Goal: Information Seeking & Learning: Learn about a topic

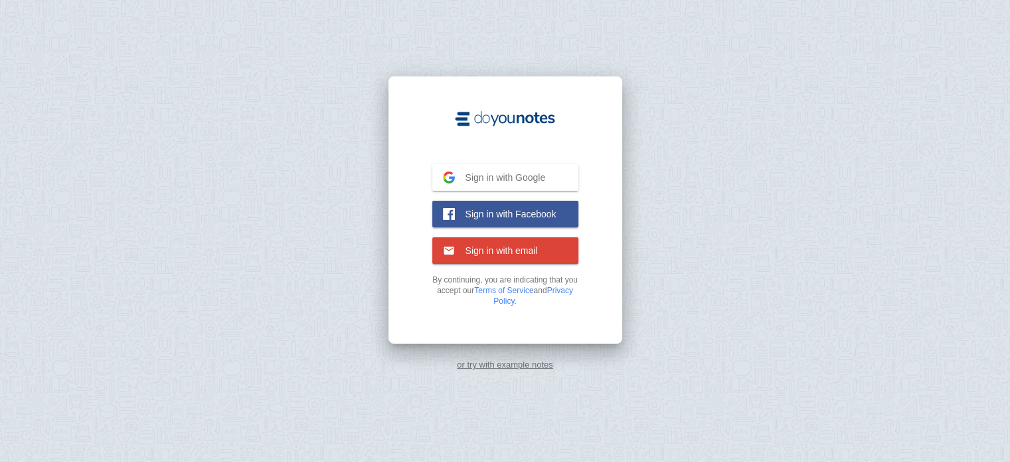
click at [260, 310] on div "or try with example notes" at bounding box center [505, 231] width 1010 height 462
click at [274, 223] on div "or try with example notes" at bounding box center [505, 231] width 1010 height 462
click at [517, 249] on span "Sign in with email" at bounding box center [496, 250] width 83 height 12
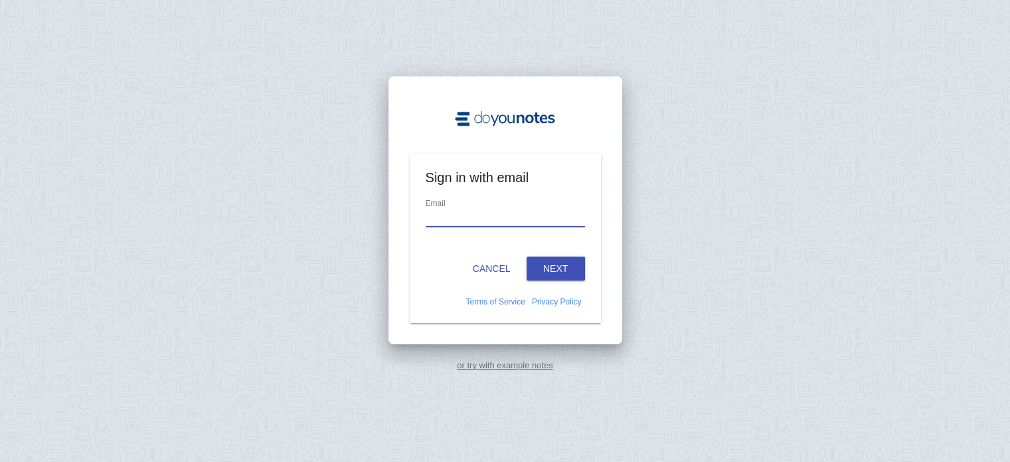
click at [499, 216] on input "email" at bounding box center [505, 218] width 159 height 18
type input "korejko@interia.pl"
click at [567, 262] on button "Next" at bounding box center [556, 268] width 58 height 24
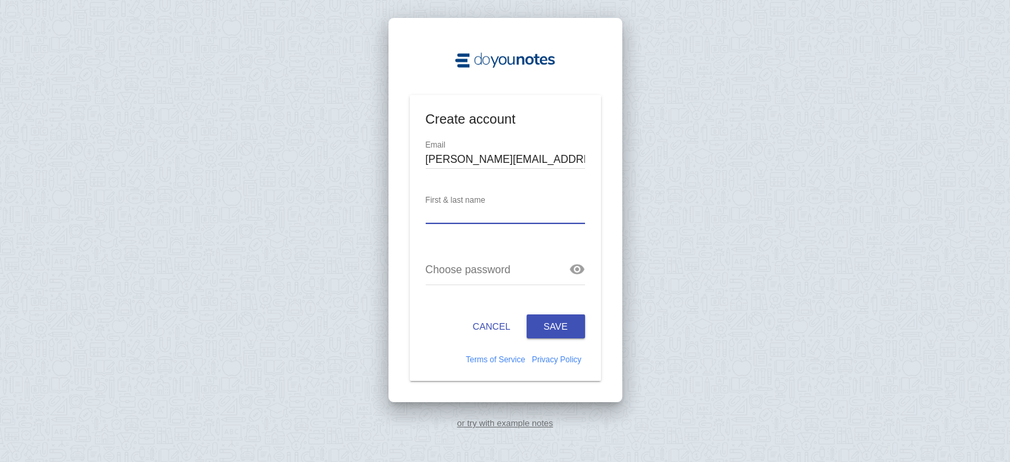
click at [459, 213] on input "text" at bounding box center [505, 215] width 159 height 18
type input "Andrzej Ko"
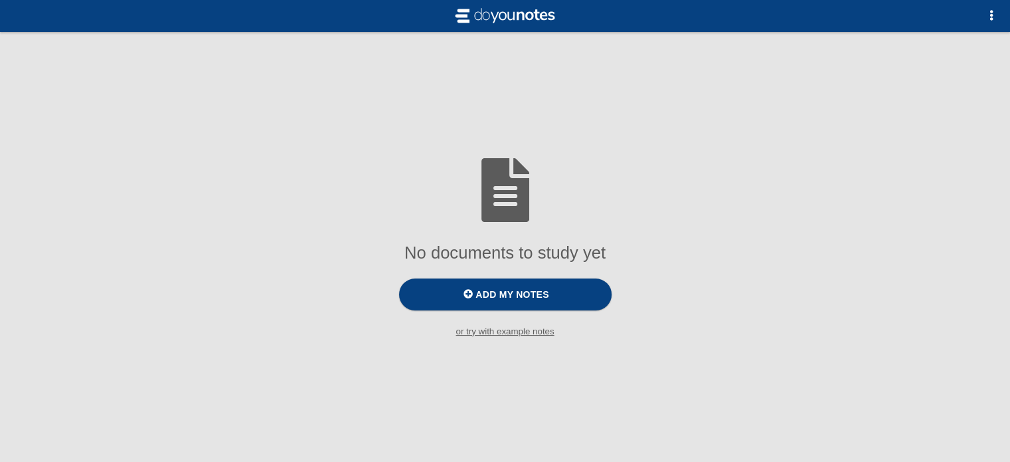
click at [221, 254] on div "No documents to study yet" at bounding box center [505, 252] width 989 height 19
click at [512, 299] on span "Add my notes" at bounding box center [512, 294] width 73 height 11
click at [0, 0] on input "Add my notes" at bounding box center [0, 0] width 0 height 0
drag, startPoint x: 274, startPoint y: 326, endPoint x: 422, endPoint y: 195, distance: 198.6
click at [273, 321] on div "No documents to study yet Add my notes or try with example notes" at bounding box center [505, 246] width 1010 height 199
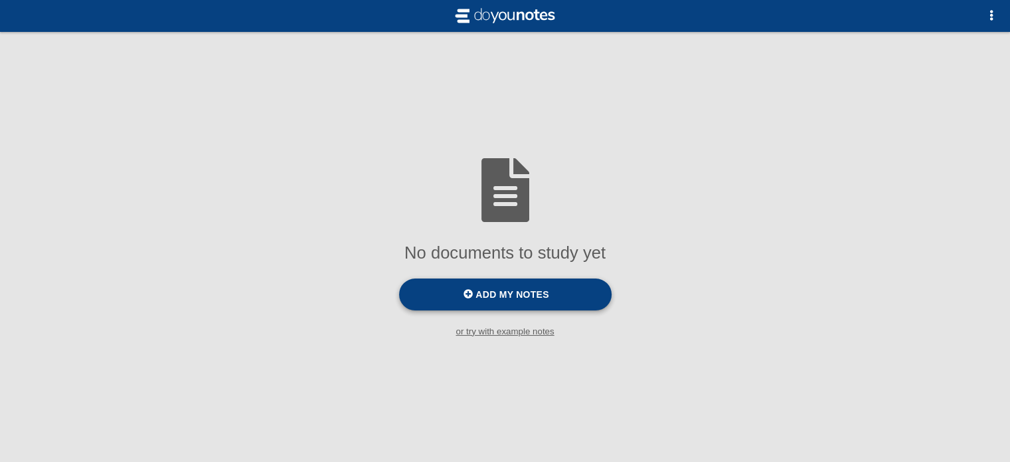
click at [498, 292] on span "Add my notes" at bounding box center [512, 294] width 73 height 11
click at [0, 0] on input "Add my notes" at bounding box center [0, 0] width 0 height 0
click at [298, 329] on small "or try with example notes" at bounding box center [505, 331] width 1010 height 10
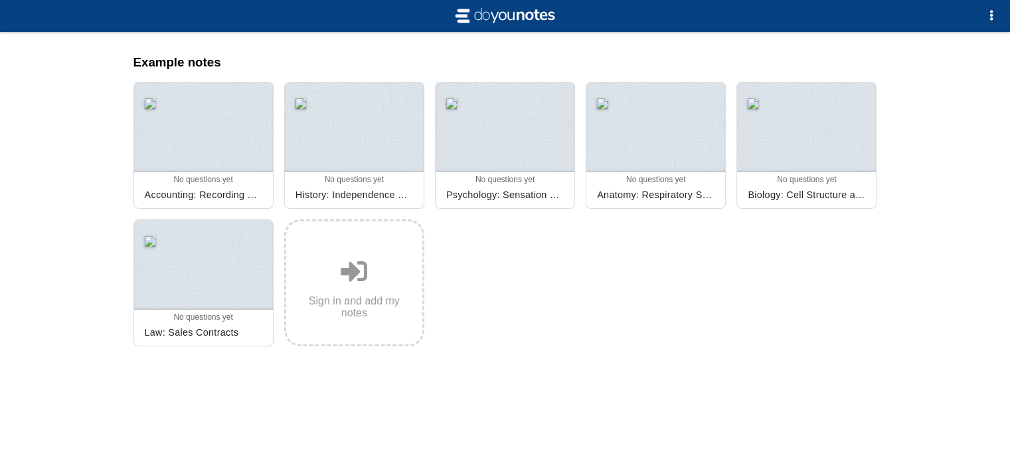
click at [767, 385] on div "Example notes Add more 0 0 0 0 No questions yet Archived Accounting: Recording …" at bounding box center [505, 231] width 765 height 399
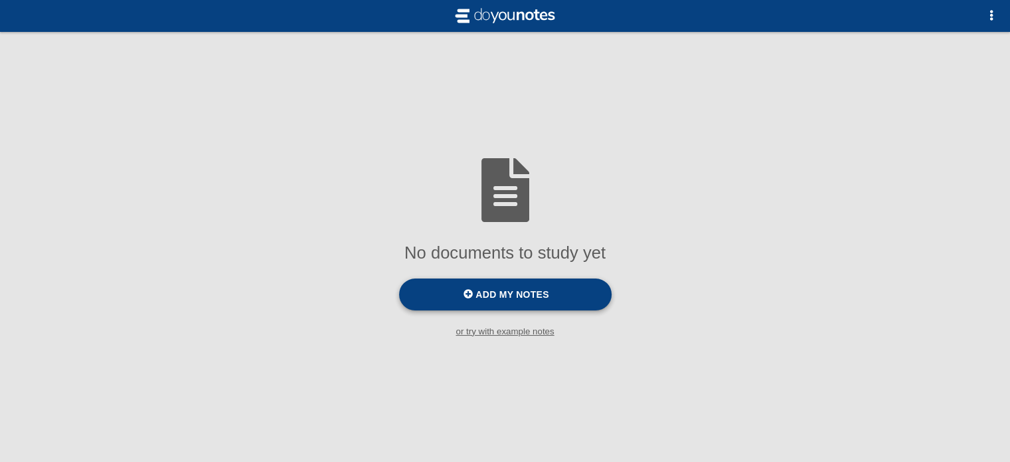
click at [516, 291] on span "Add my notes" at bounding box center [512, 294] width 73 height 11
click at [0, 0] on input "Add my notes" at bounding box center [0, 0] width 0 height 0
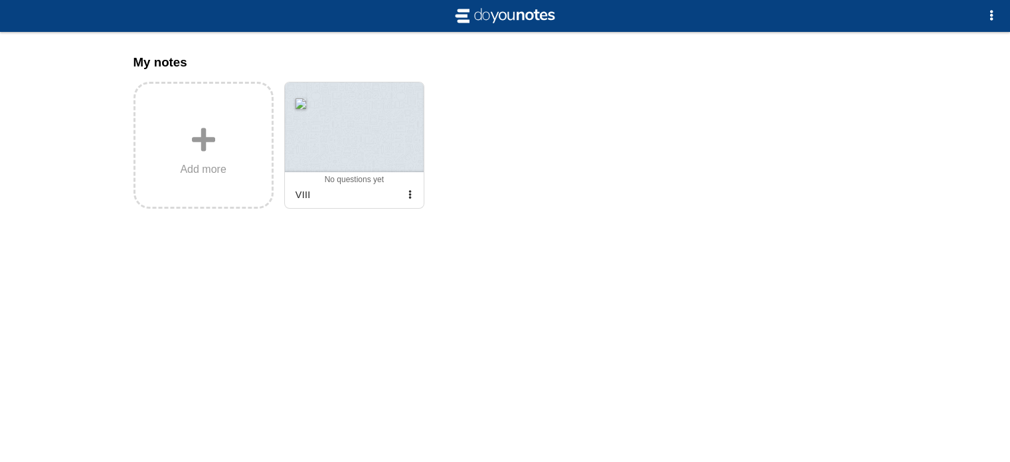
click at [478, 317] on div "No documents to study yet Add my notes or try with example notes To practice to…" at bounding box center [505, 231] width 1010 height 462
click at [364, 139] on div at bounding box center [354, 127] width 139 height 90
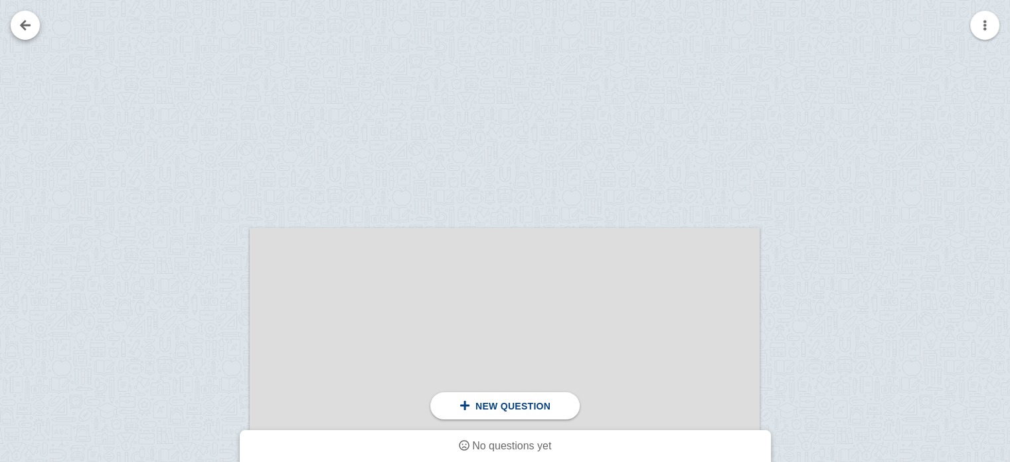
click at [32, 35] on link at bounding box center [25, 25] width 29 height 29
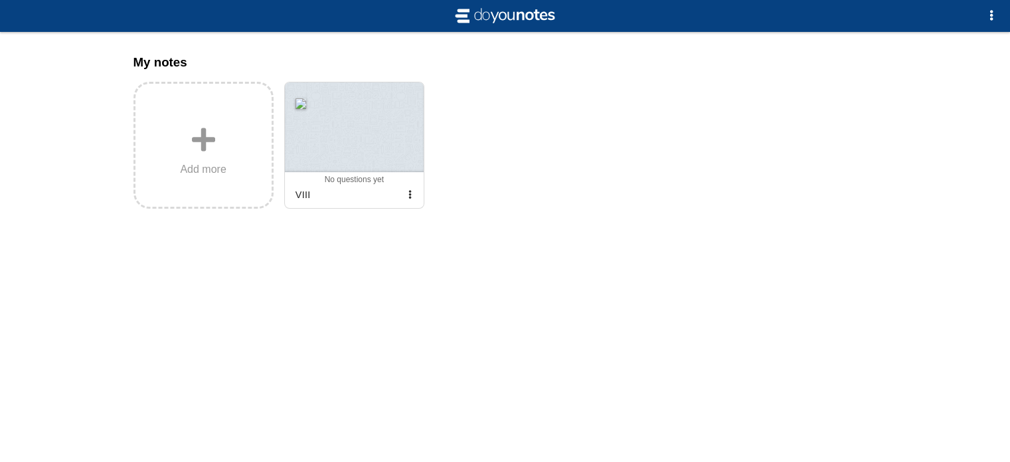
click at [579, 268] on div "My notes Add more 0 0 0 0 No questions yet Archived VIII Sign in and add my not…" at bounding box center [505, 163] width 765 height 262
click at [991, 18] on span "button" at bounding box center [991, 15] width 11 height 11
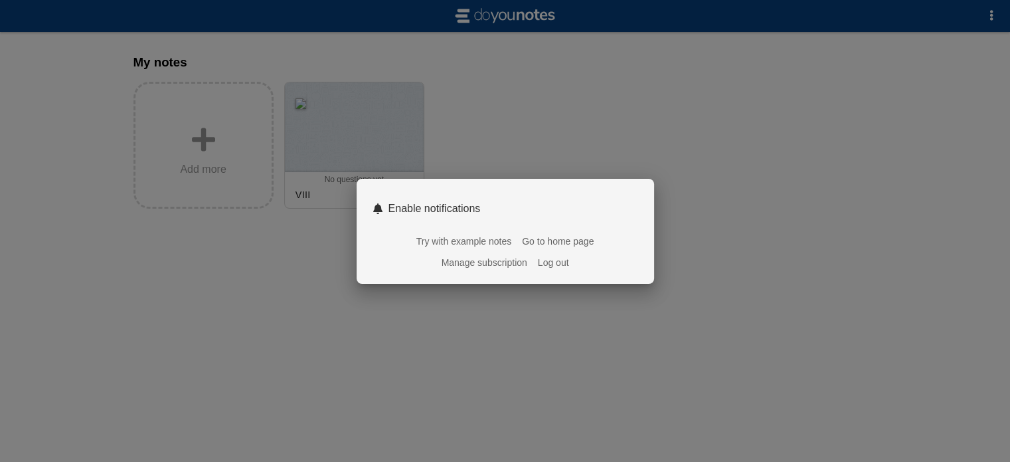
click at [452, 246] on link "Try with example notes" at bounding box center [464, 241] width 95 height 11
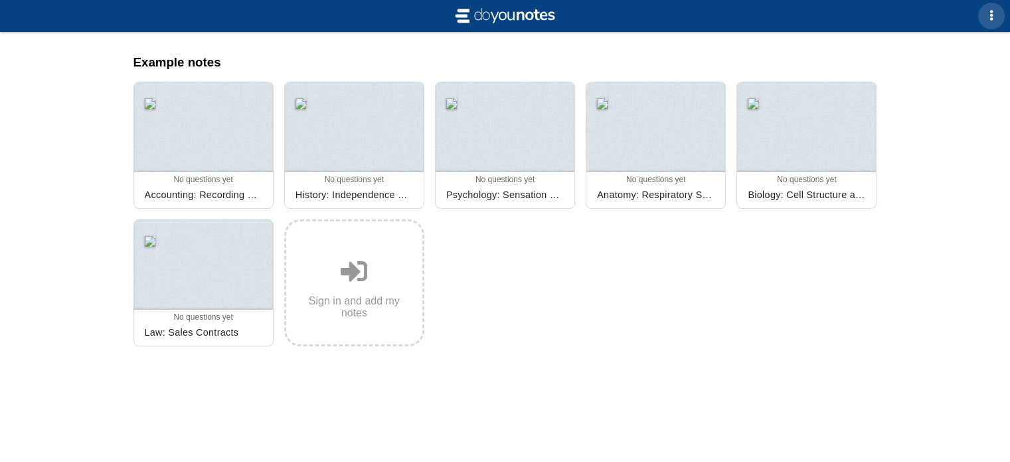
click at [992, 15] on span "button" at bounding box center [991, 15] width 11 height 11
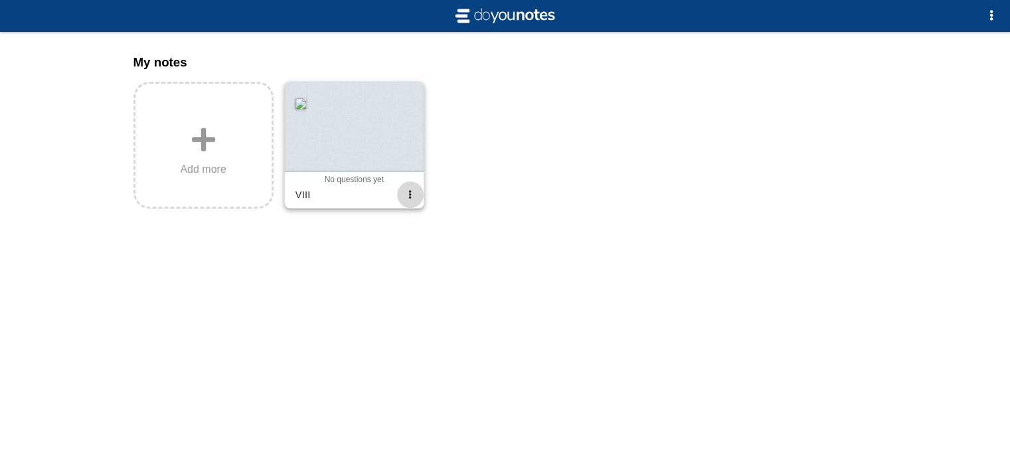
click at [416, 198] on button "button" at bounding box center [410, 194] width 27 height 27
click at [296, 366] on div at bounding box center [505, 231] width 1010 height 462
click at [753, 236] on div "My notes Add more 0 0 0 0 No questions yet Archived VIII Sign in and add my not…" at bounding box center [505, 163] width 765 height 262
click at [484, 17] on img at bounding box center [505, 15] width 106 height 21
click at [990, 21] on span "button" at bounding box center [991, 15] width 11 height 11
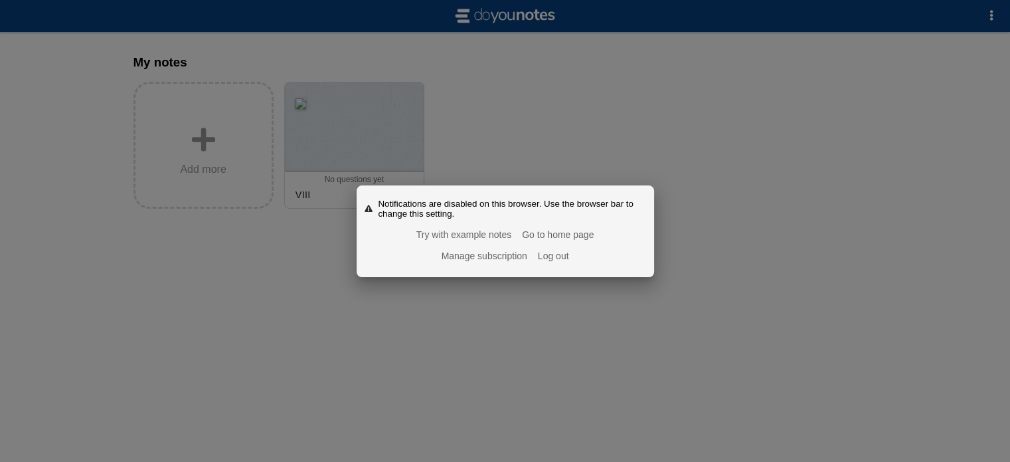
click at [550, 236] on link "Go to home page" at bounding box center [558, 234] width 72 height 11
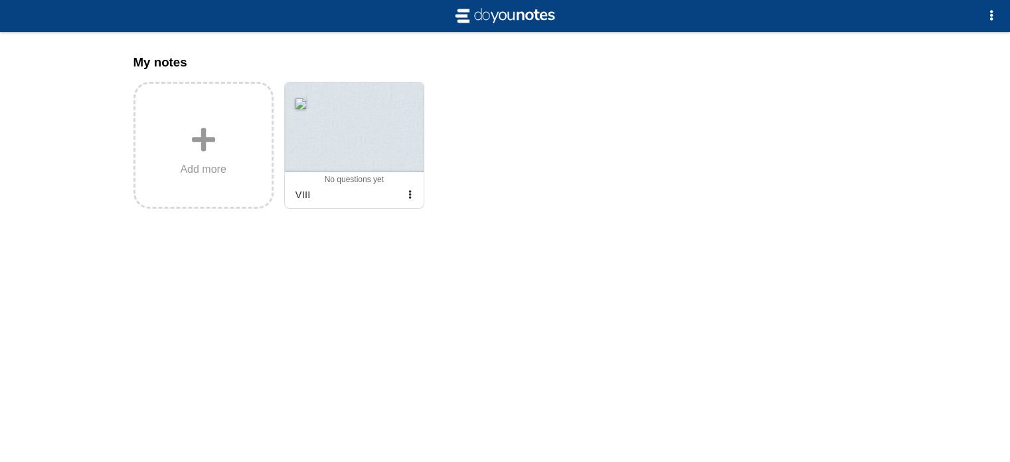
click at [478, 268] on div "My notes Add more 0 0 0 0 No questions yet Archived VIII Sign in and add my not…" at bounding box center [505, 163] width 765 height 262
click at [996, 18] on button "button" at bounding box center [992, 16] width 27 height 27
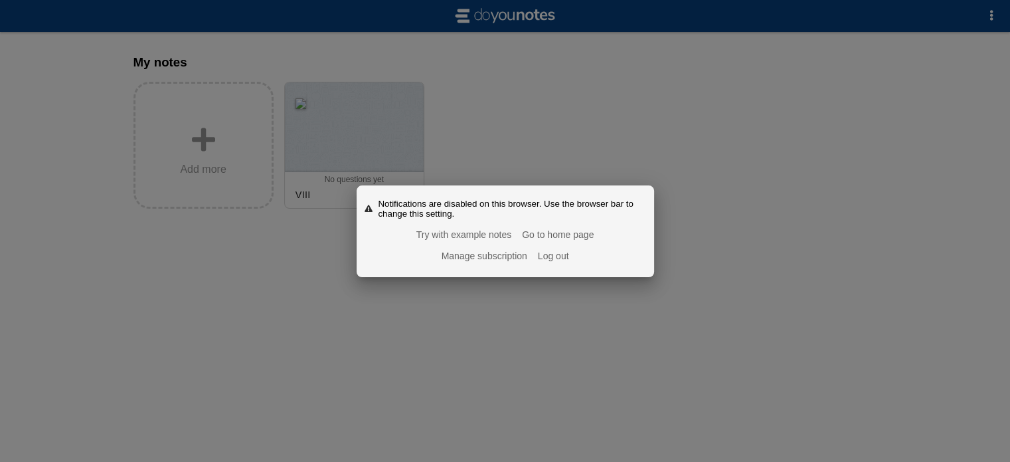
click at [497, 260] on link "Manage subscription" at bounding box center [485, 255] width 86 height 11
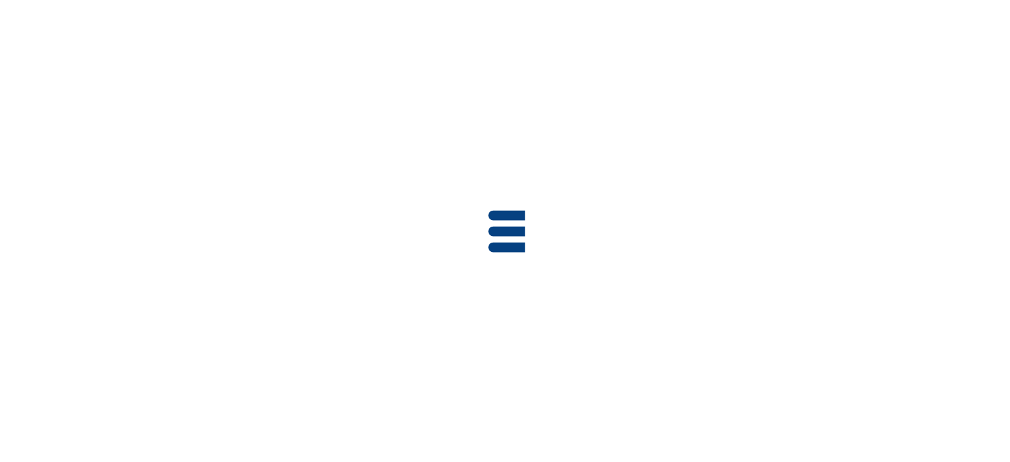
click at [743, 178] on div at bounding box center [505, 231] width 1010 height 462
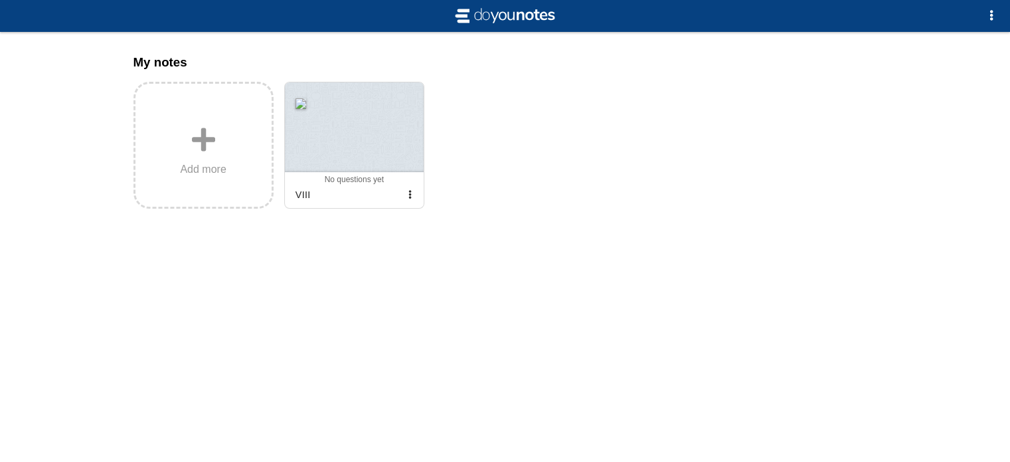
click at [494, 11] on img at bounding box center [505, 15] width 106 height 21
click at [353, 153] on div at bounding box center [354, 127] width 139 height 90
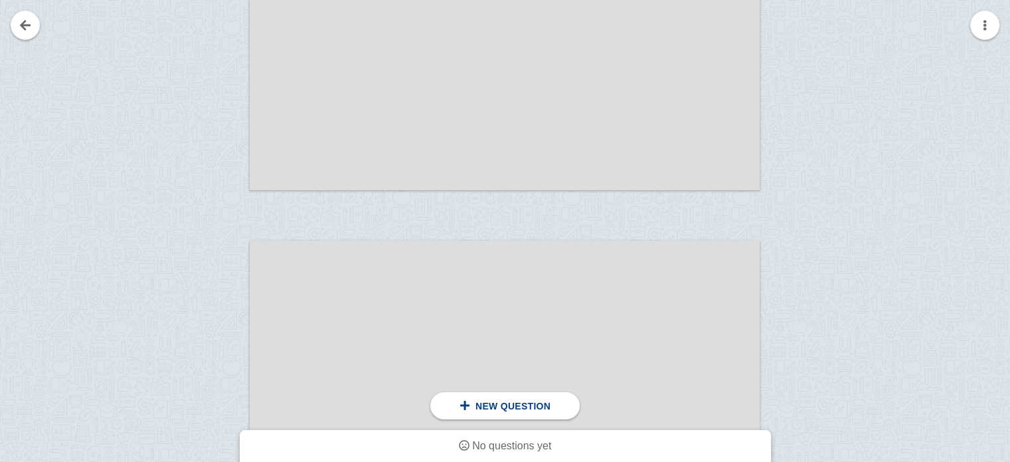
scroll to position [731, 0]
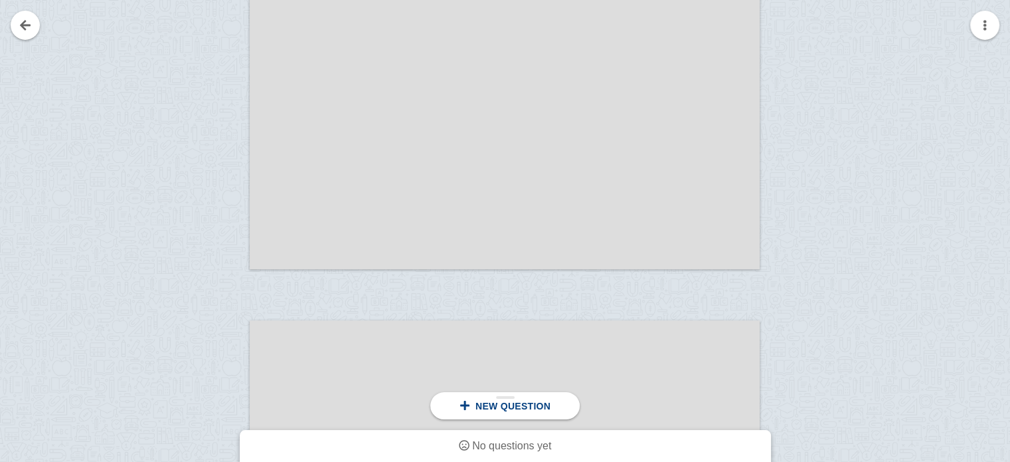
click at [508, 411] on span "New question" at bounding box center [513, 406] width 75 height 11
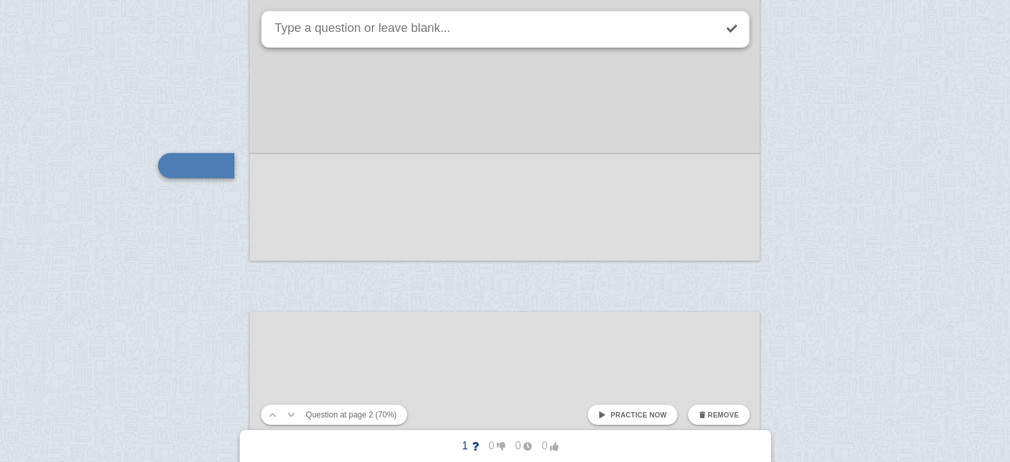
click at [629, 417] on span "Practice now" at bounding box center [638, 415] width 56 height 8
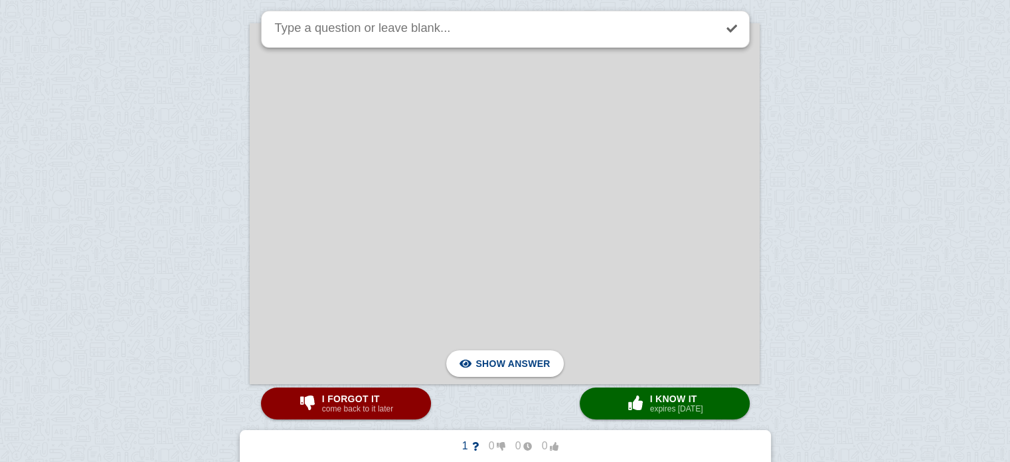
scroll to position [199, 0]
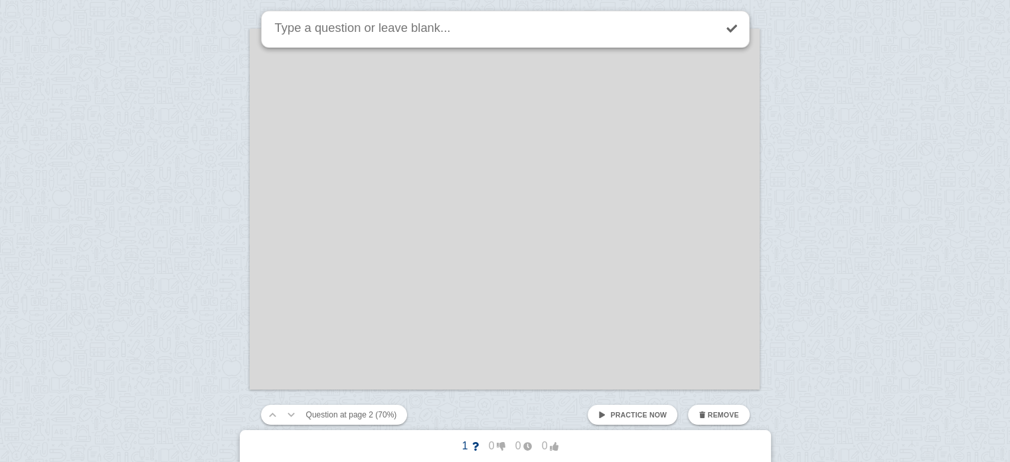
click at [436, 32] on textarea at bounding box center [493, 29] width 442 height 36
type textarea "gfd"
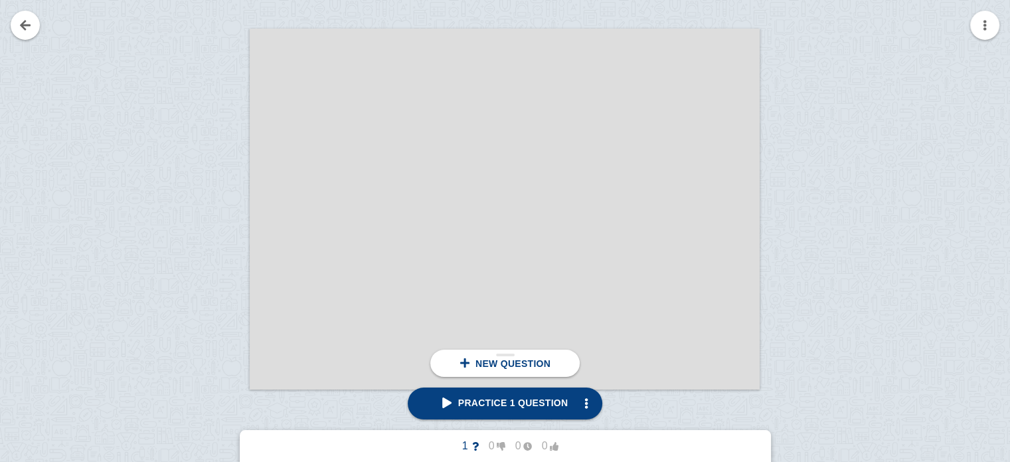
click at [509, 372] on div "New question" at bounding box center [504, 362] width 149 height 27
click at [522, 408] on span "Practice 1 question" at bounding box center [505, 402] width 126 height 11
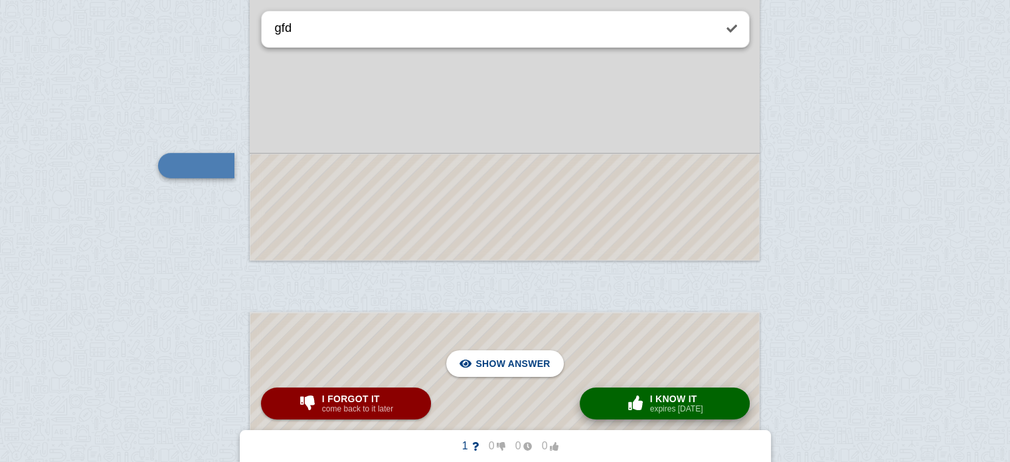
click at [690, 405] on small "expires in 1 day" at bounding box center [676, 408] width 53 height 9
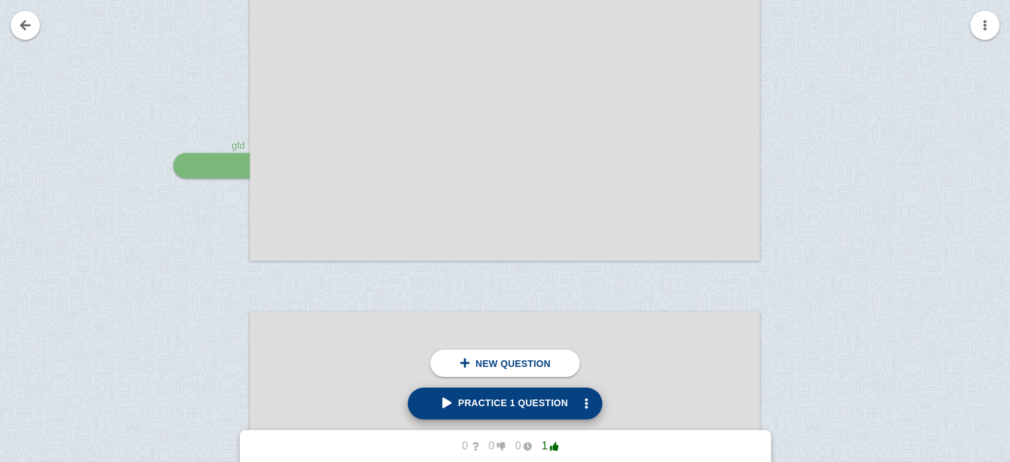
click at [547, 405] on span "Practice 1 question" at bounding box center [505, 402] width 126 height 11
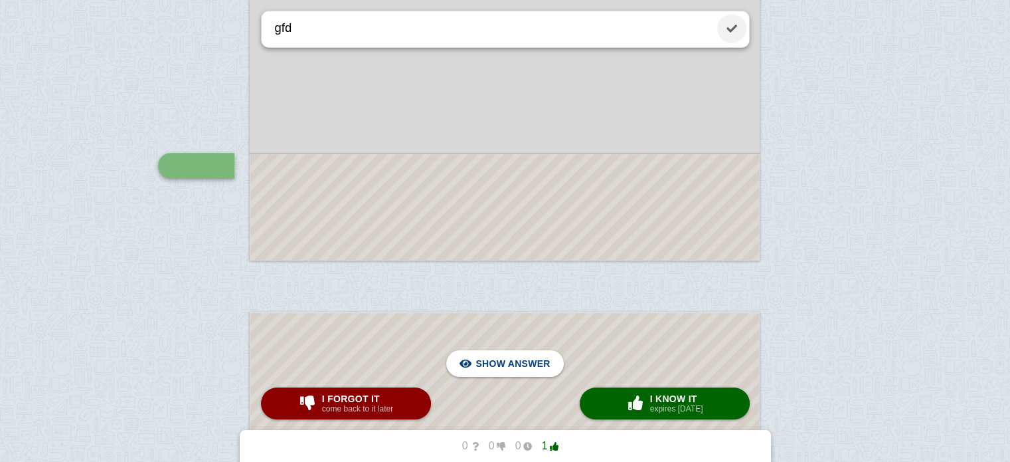
click at [730, 37] on link at bounding box center [731, 28] width 29 height 29
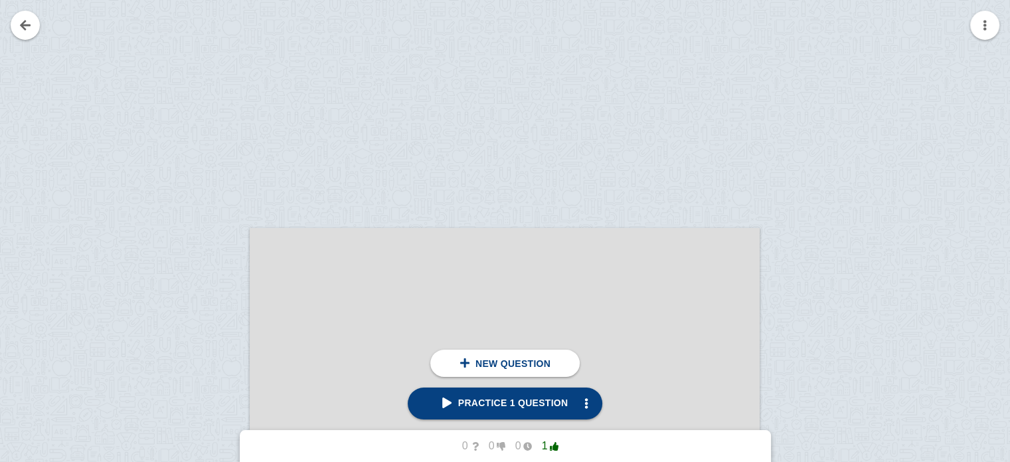
click at [420, 263] on div at bounding box center [505, 408] width 510 height 361
click at [239, 278] on div at bounding box center [205, 420] width 89 height 361
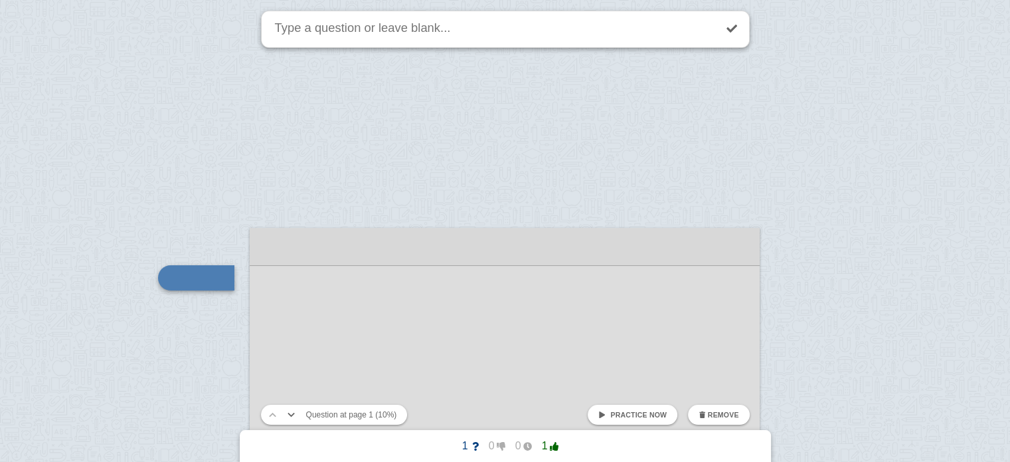
scroll to position [112, 0]
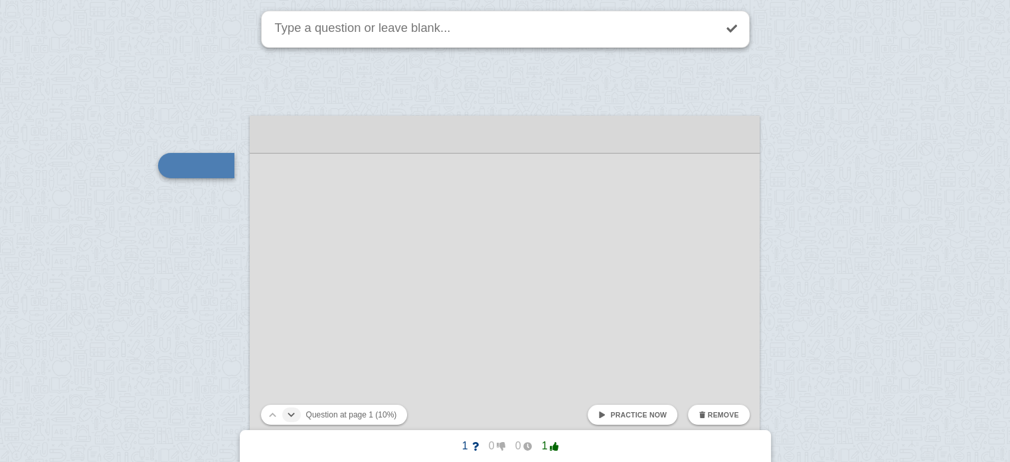
click at [290, 413] on span at bounding box center [292, 415] width 8 height 8
type textarea "gfd"
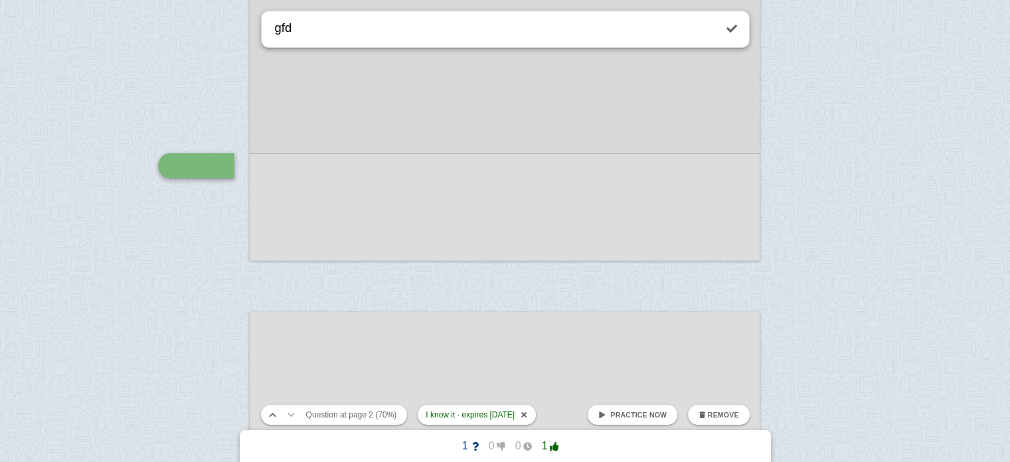
click at [650, 419] on link "Practice now" at bounding box center [633, 415] width 90 height 20
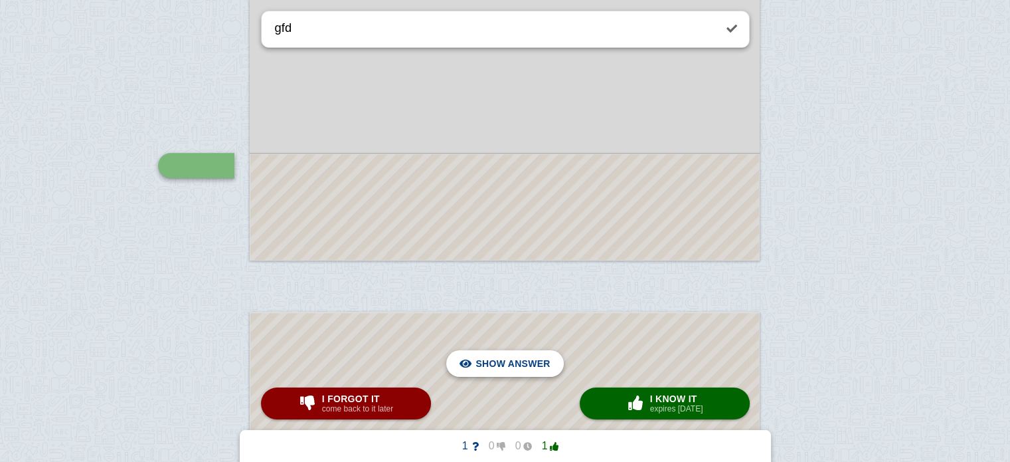
click at [508, 361] on span "Hide answer" at bounding box center [515, 363] width 69 height 29
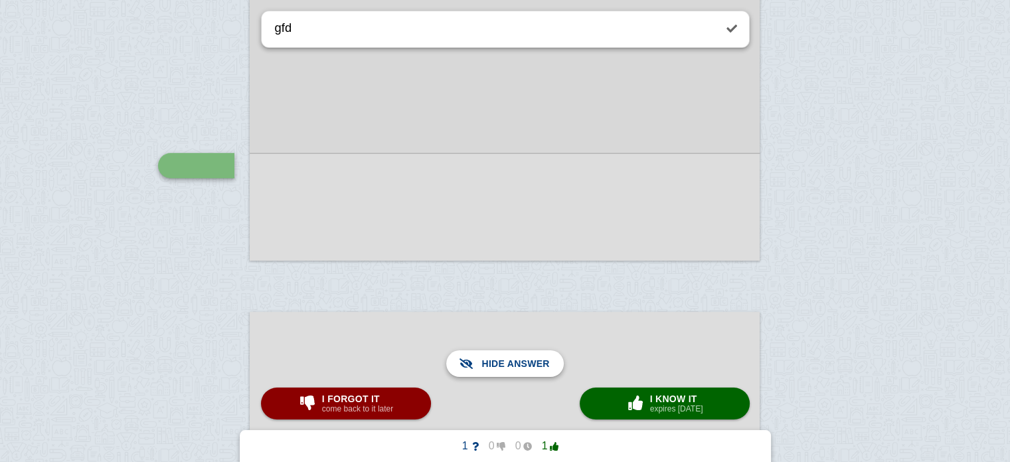
click at [508, 361] on span "Show answer" at bounding box center [513, 363] width 74 height 29
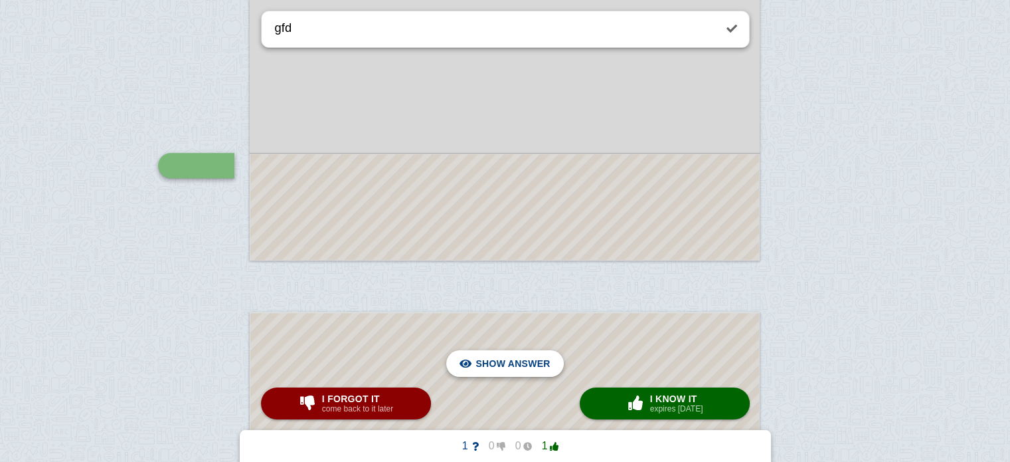
click at [508, 361] on span "Hide answer" at bounding box center [515, 363] width 69 height 29
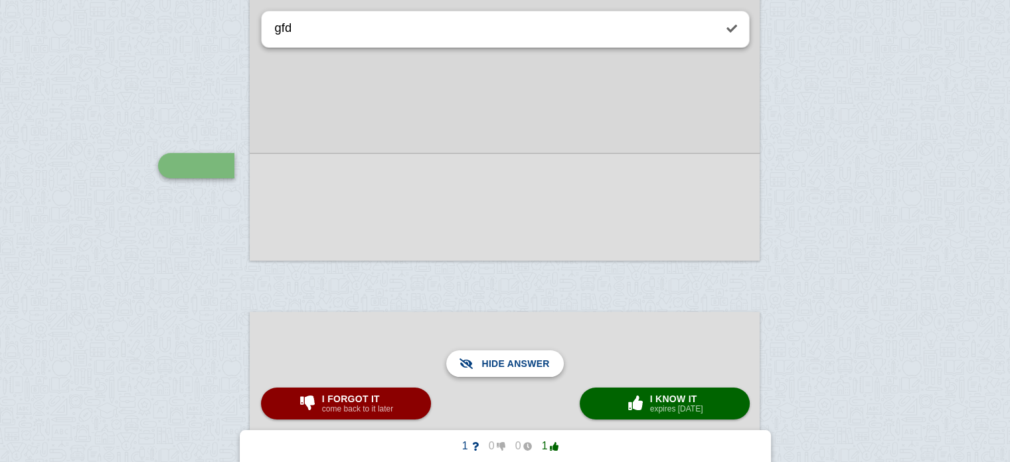
click at [508, 361] on span "Show answer" at bounding box center [513, 363] width 74 height 29
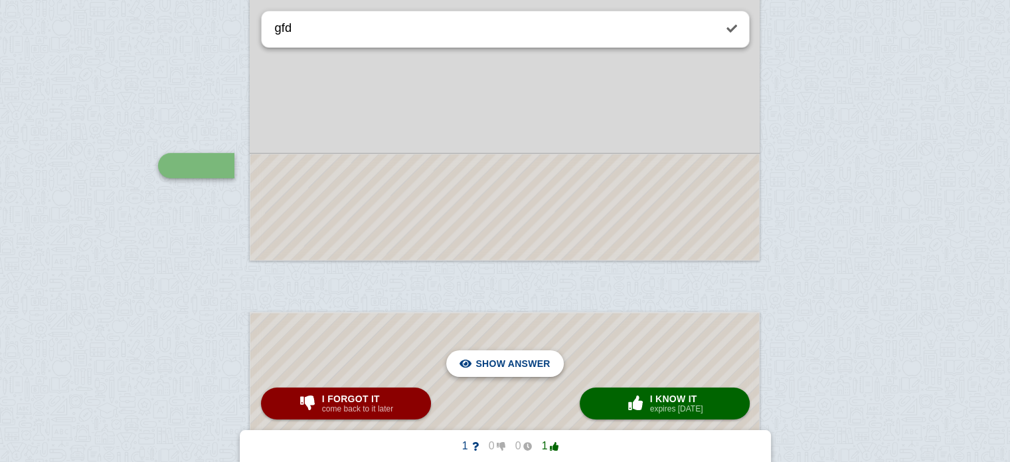
click at [508, 361] on span "Hide answer" at bounding box center [515, 363] width 69 height 29
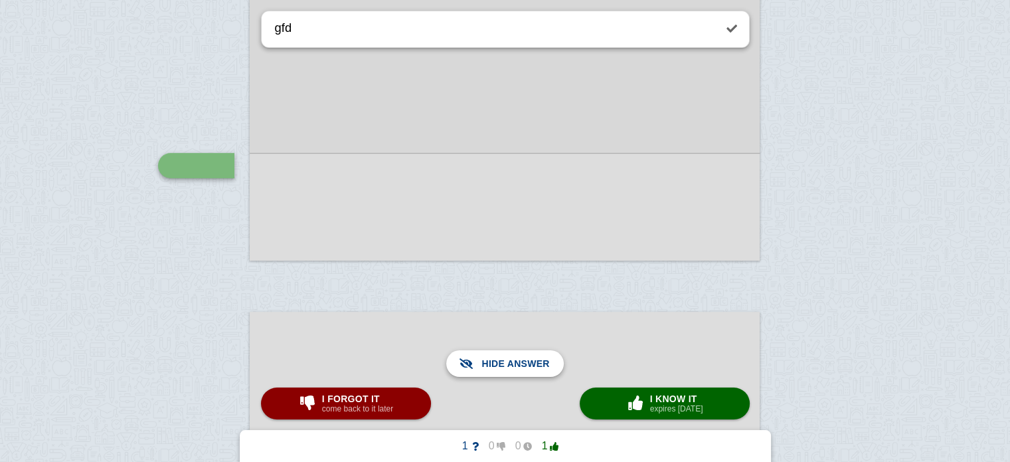
click at [508, 361] on span "Show answer" at bounding box center [513, 363] width 74 height 29
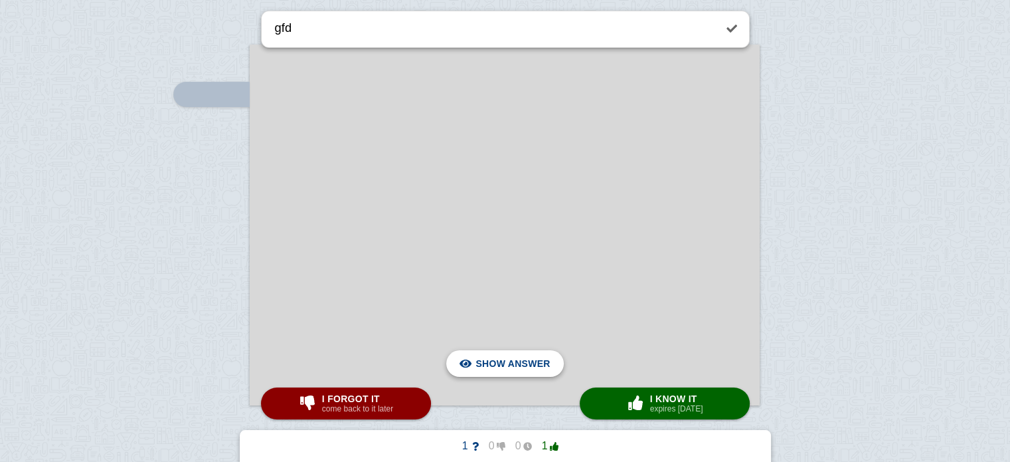
scroll to position [141, 0]
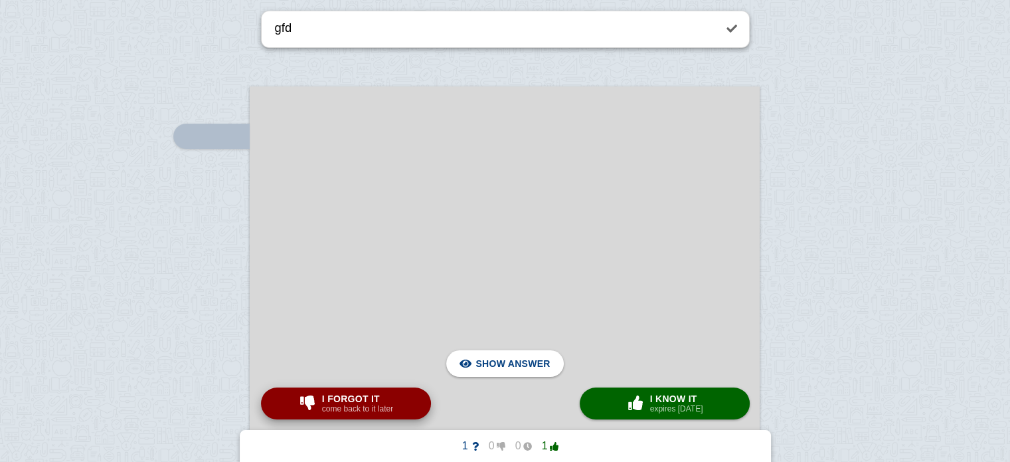
click at [352, 393] on span "I forgot it" at bounding box center [357, 398] width 71 height 11
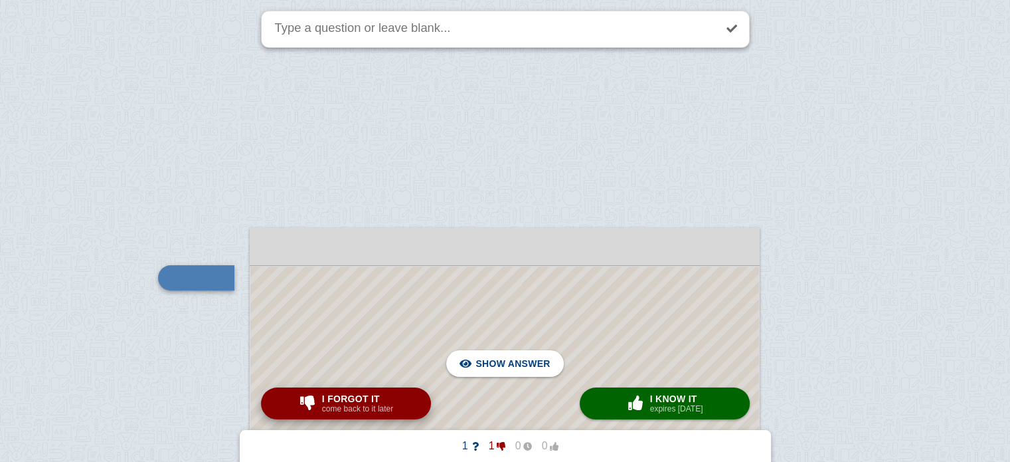
click at [379, 413] on small "come back to it later" at bounding box center [357, 408] width 71 height 9
type textarea "gfd"
checkbox input "true"
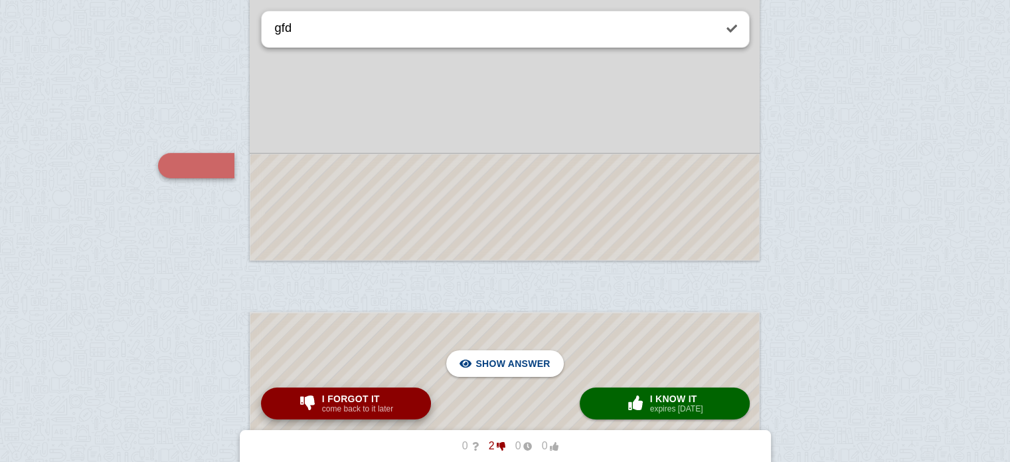
click at [379, 409] on small "come back to it later" at bounding box center [357, 408] width 71 height 9
checkbox input "false"
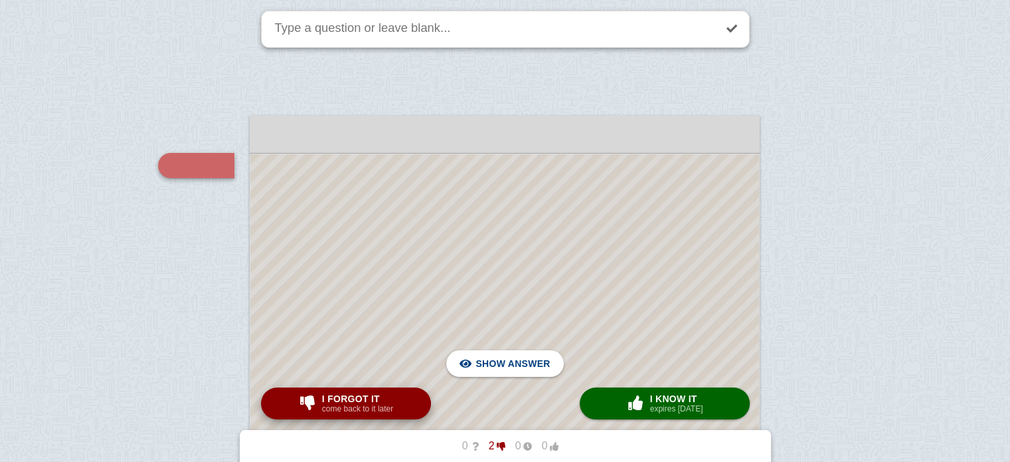
click at [379, 409] on small "come back to it later" at bounding box center [357, 408] width 71 height 9
type textarea "gfd"
checkbox input "true"
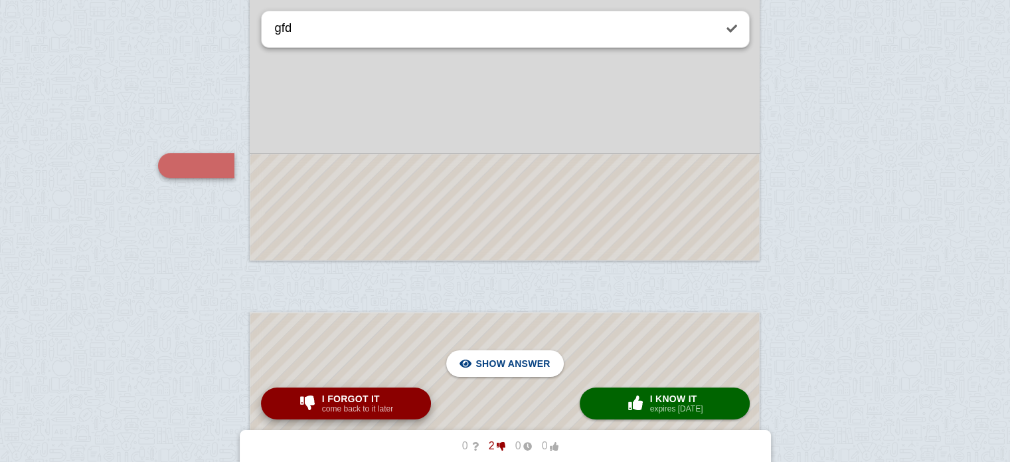
click at [379, 409] on small "come back to it later" at bounding box center [357, 408] width 71 height 9
checkbox input "false"
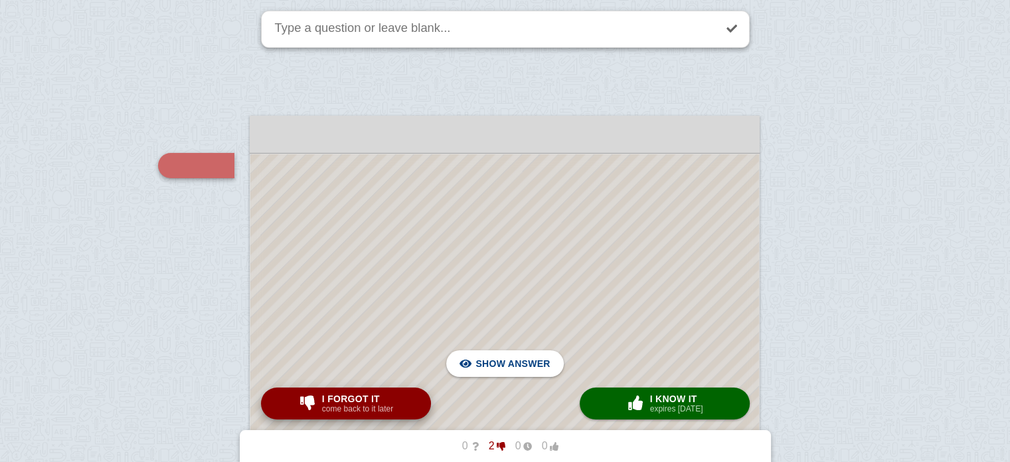
click at [379, 409] on small "come back to it later" at bounding box center [357, 408] width 71 height 9
type textarea "gfd"
checkbox input "true"
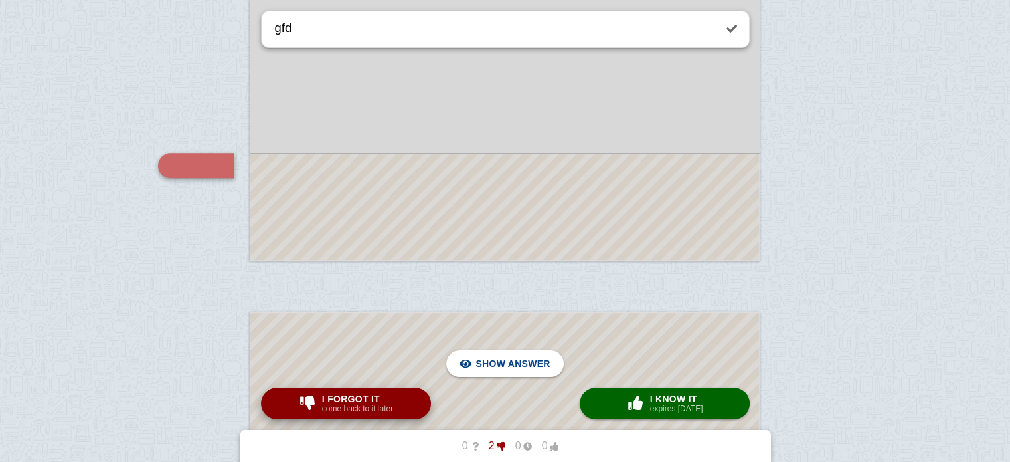
click at [379, 409] on small "come back to it later" at bounding box center [357, 408] width 71 height 9
checkbox input "false"
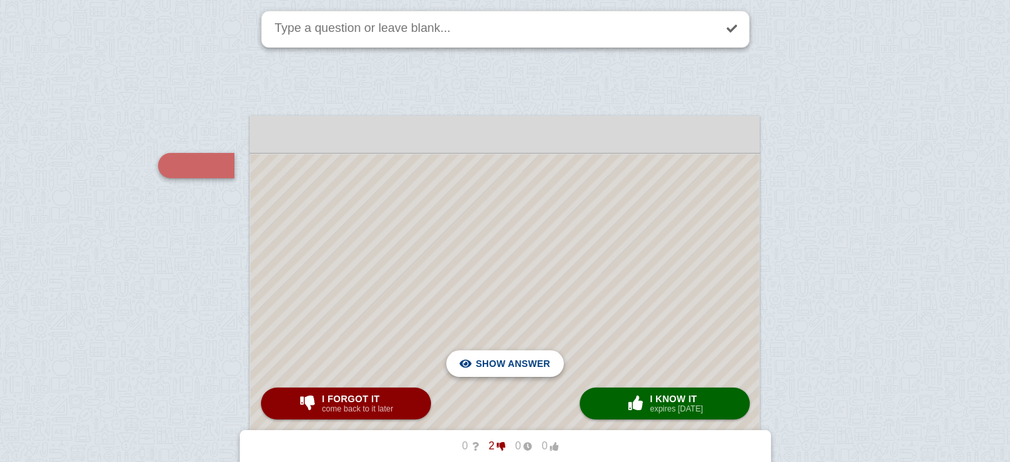
click at [521, 364] on span "Hide answer" at bounding box center [515, 363] width 69 height 29
